Goal: Navigation & Orientation: Find specific page/section

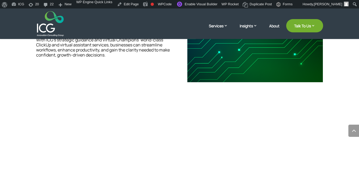
scroll to position [1019, 0]
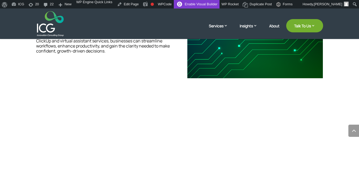
click at [193, 4] on link "Enable Visual Builder" at bounding box center [197, 4] width 46 height 9
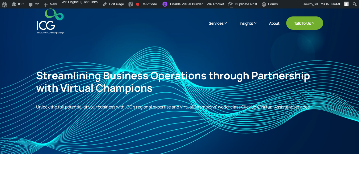
click at [149, 109] on span "Unlock the full potential of your business with ICG’s regional expertise and Vi…" at bounding box center [173, 107] width 275 height 6
